Goal: Understand process/instructions: Learn how to perform a task or action

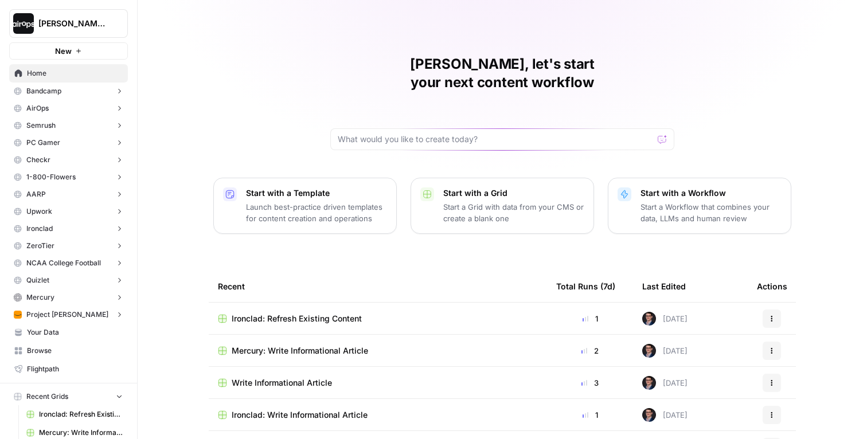
scroll to position [88, 0]
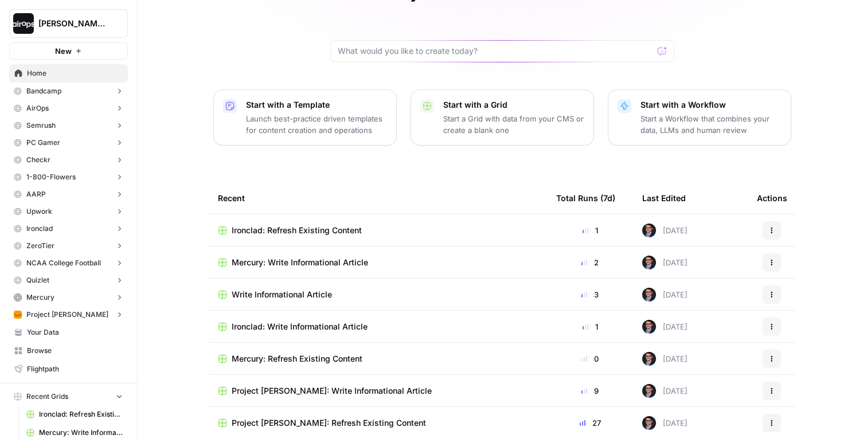
click at [423, 163] on div "Mike, let's start your next content workflow Start with a Template Launch best-…" at bounding box center [502, 185] width 729 height 546
click at [166, 40] on div "Mike, let's start your next content workflow Start with a Template Launch best-…" at bounding box center [502, 185] width 729 height 546
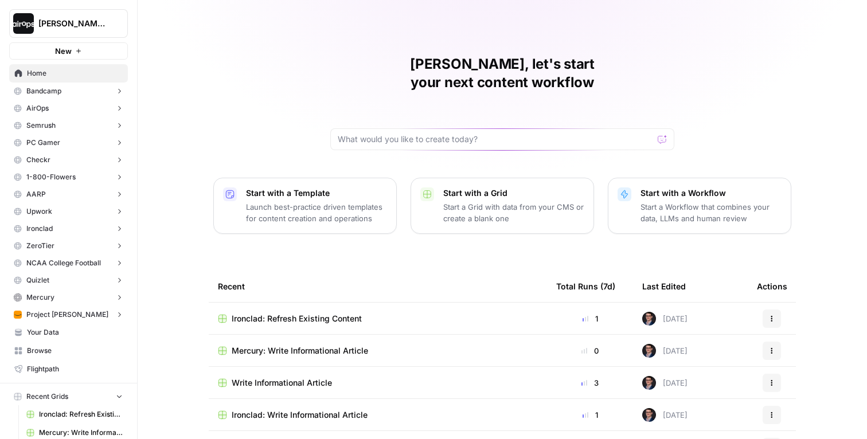
click at [179, 24] on div "[PERSON_NAME], let's start your next content workflow Start with a Template Lau…" at bounding box center [502, 273] width 729 height 546
click at [142, 21] on icon "button" at bounding box center [139, 23] width 8 height 8
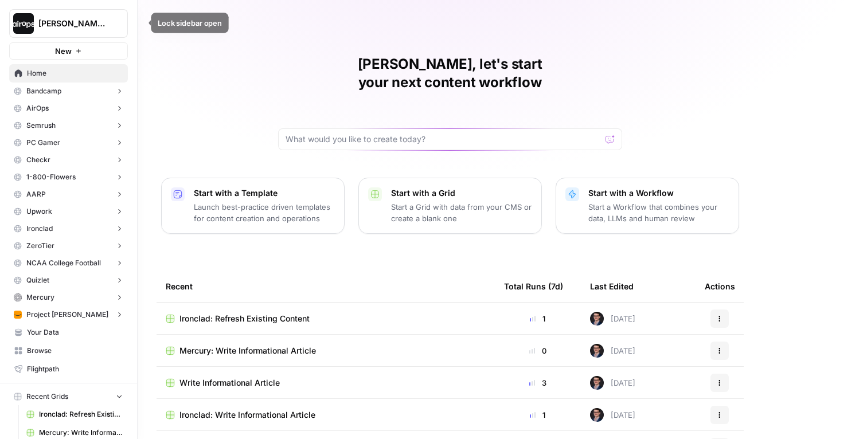
click at [135, 23] on icon "button" at bounding box center [139, 23] width 8 height 8
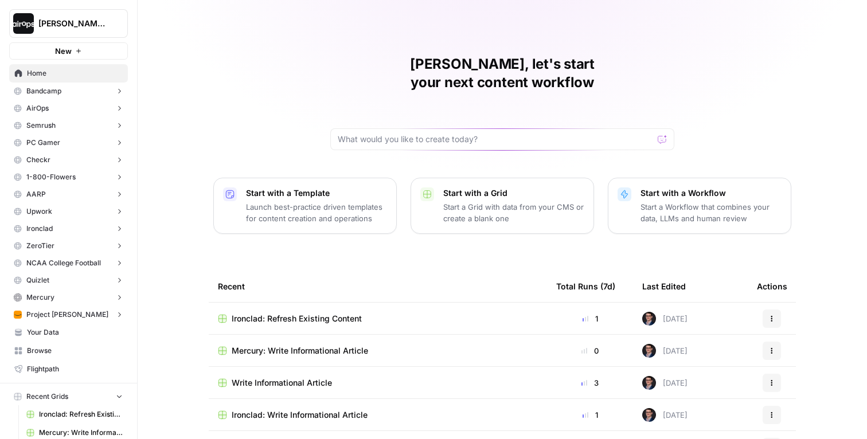
click at [494, 61] on h1 "[PERSON_NAME], let's start your next content workflow" at bounding box center [502, 73] width 344 height 37
click at [450, 32] on div "[PERSON_NAME], let's start your next content workflow Start with a Template Lau…" at bounding box center [502, 273] width 729 height 546
